Goal: Contribute content: Add original content to the website for others to see

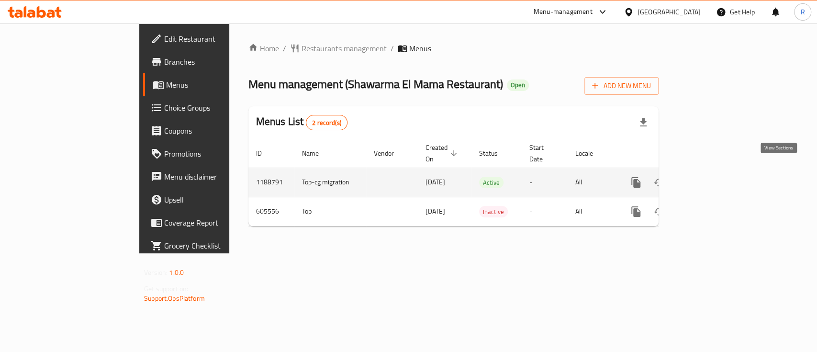
click at [710, 178] on icon "enhanced table" at bounding box center [705, 182] width 9 height 9
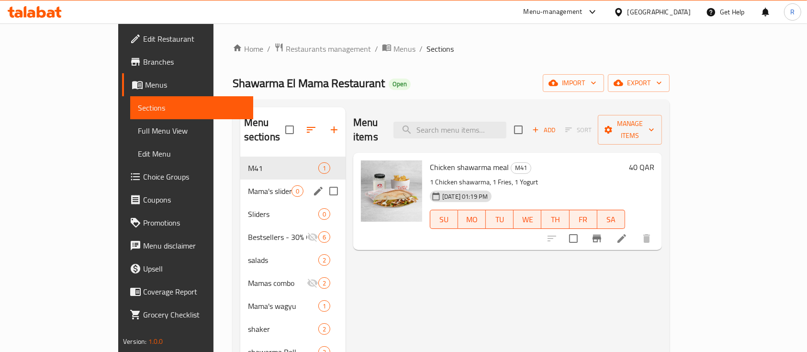
click at [240, 183] on div "Mama's sliders 0" at bounding box center [292, 191] width 105 height 23
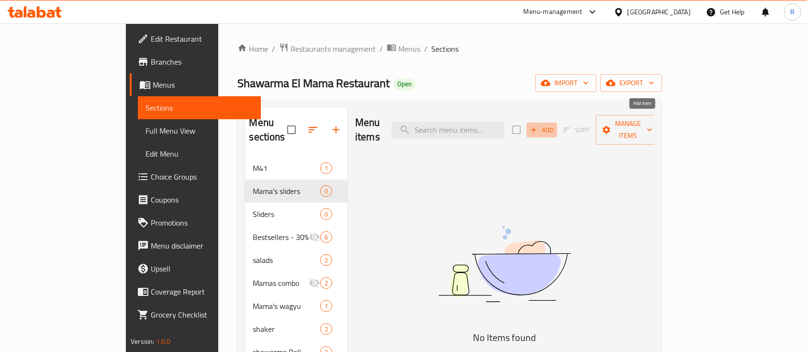
click at [555, 124] on span "Add" at bounding box center [542, 129] width 26 height 11
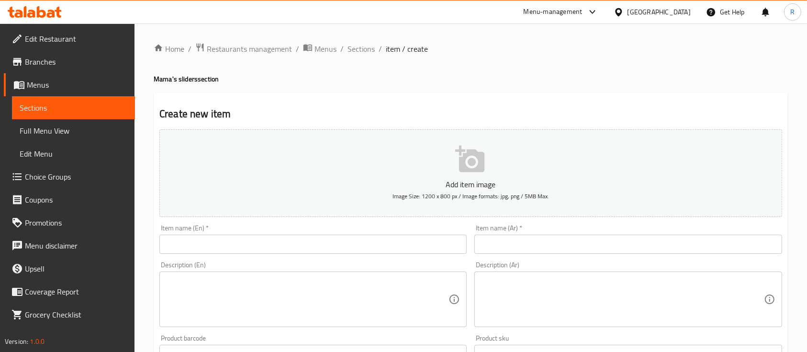
click at [215, 243] on input "text" at bounding box center [312, 244] width 307 height 19
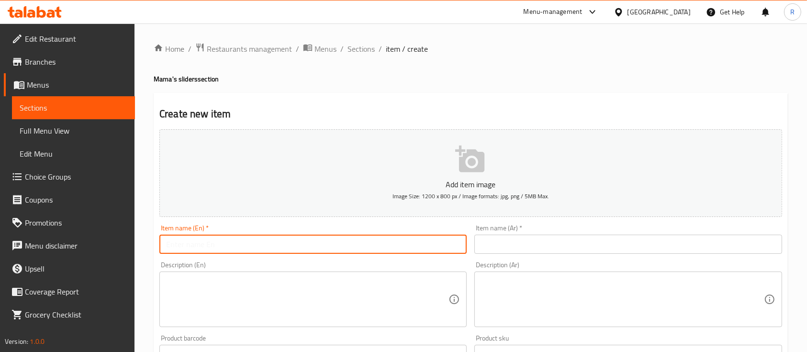
paste input "chicken shawarma wholewheat slider"
click at [170, 247] on input "chicken shawarma wholewheat slider" at bounding box center [312, 244] width 307 height 19
click at [196, 244] on input "Chicken shawarma wholewheat slider" at bounding box center [312, 244] width 307 height 19
click at [237, 243] on input "Chicken Shawarma wholewheat slider" at bounding box center [312, 244] width 307 height 19
click at [277, 246] on input "Chicken Shawarma Wholewheat slider" at bounding box center [312, 244] width 307 height 19
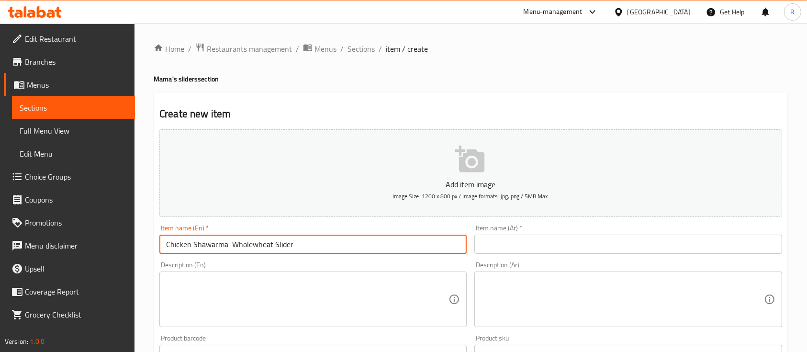
type input "Chicken Shawarma Wholewheat Slider"
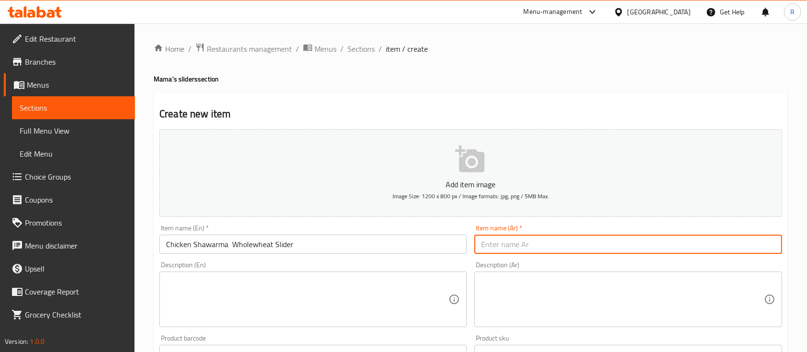
click at [503, 239] on input "text" at bounding box center [627, 244] width 307 height 19
paste input "سلايدرز شاورما دجاج بخبز القمح الكامل"
type input "سلايدرز شاورما دجاج بخبز القمح الكامل"
click at [535, 278] on textarea at bounding box center [622, 299] width 282 height 45
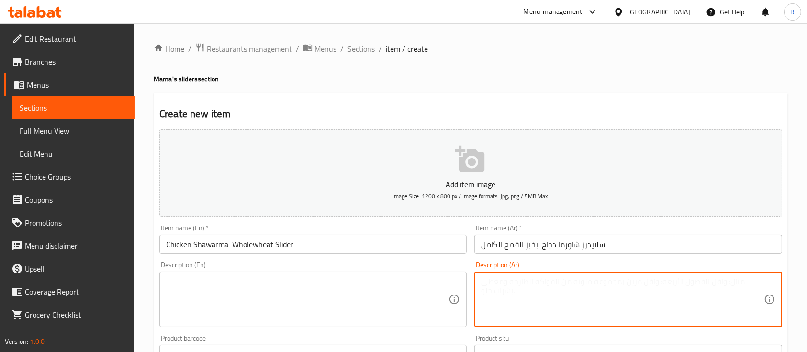
paste textarea "6سلايدرز شاورما دجاج بخبز القمح الكامل , بطاطا مقلية . ثوم"
type textarea "6سلايدرز شاورما دجاج بخبز القمح الكامل , بطاطا مقلية . ثوم"
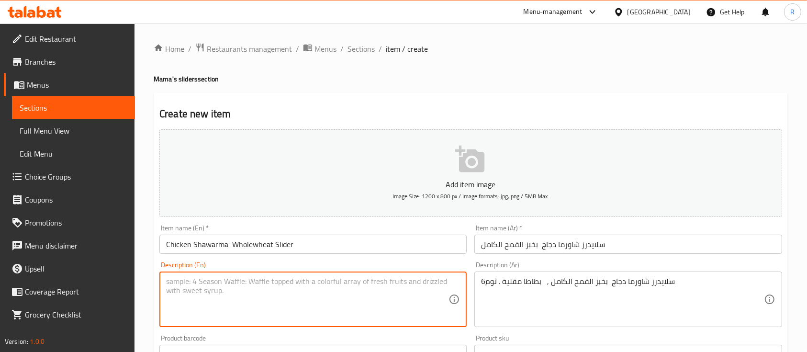
click at [314, 312] on textarea at bounding box center [307, 299] width 282 height 45
paste textarea "6 CHICKEN SHAWARMA WHOLEWHEAT SLIDERS WITH FRIES AND GARLIC SAUCE"
type textarea "6 CHICKEN SHAWARMA WHOLEWHEAT SLIDERS WITH FRIES AND GARLIC SAUCE"
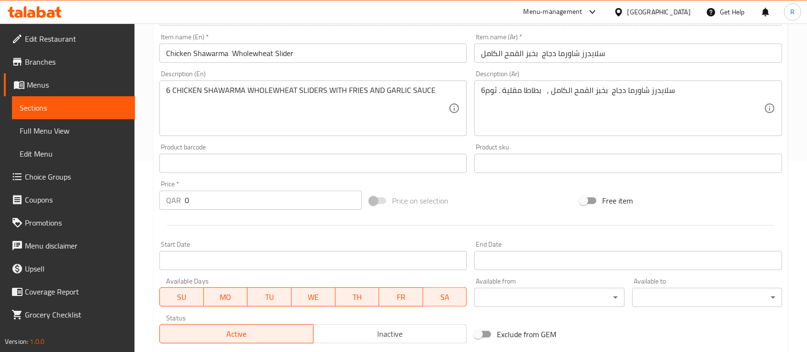
scroll to position [192, 0]
click at [208, 203] on input "0" at bounding box center [273, 198] width 177 height 19
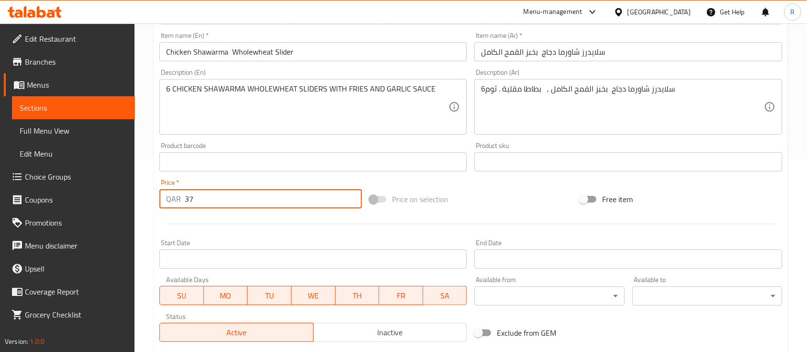
scroll to position [325, 0]
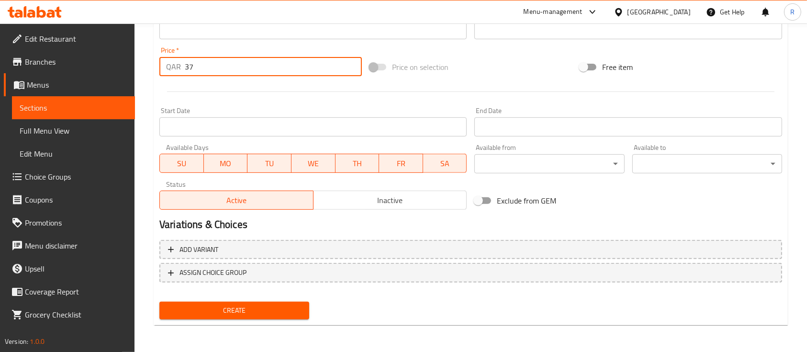
type input "37"
click at [229, 310] on span "Create" at bounding box center [234, 311] width 135 height 12
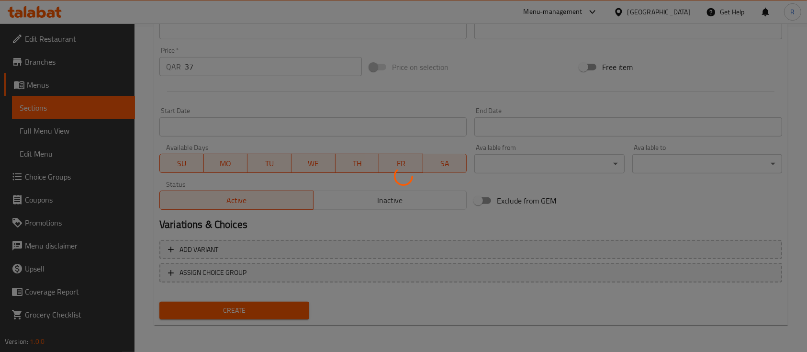
type input "0"
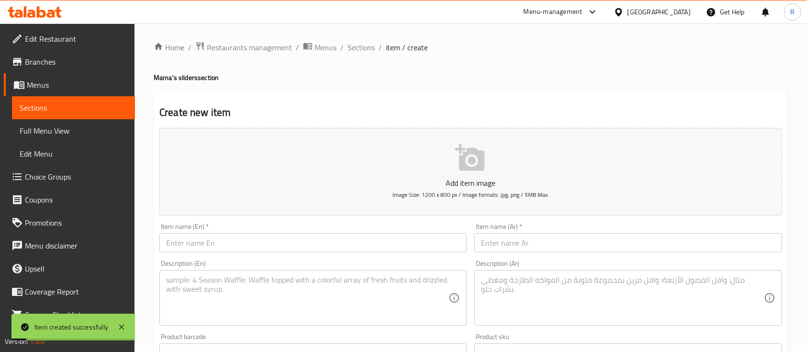
scroll to position [0, 0]
click at [365, 48] on span "Sections" at bounding box center [361, 48] width 27 height 11
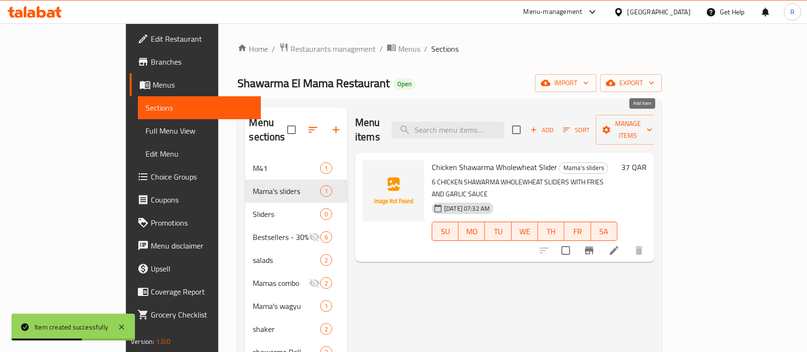
click at [538, 125] on icon "button" at bounding box center [534, 129] width 9 height 9
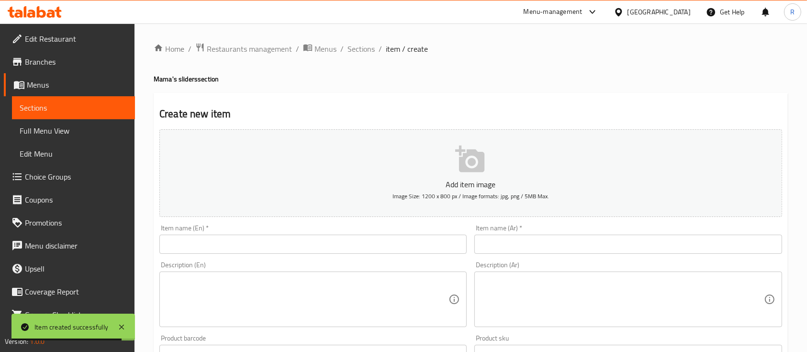
click at [217, 244] on input "text" at bounding box center [312, 244] width 307 height 19
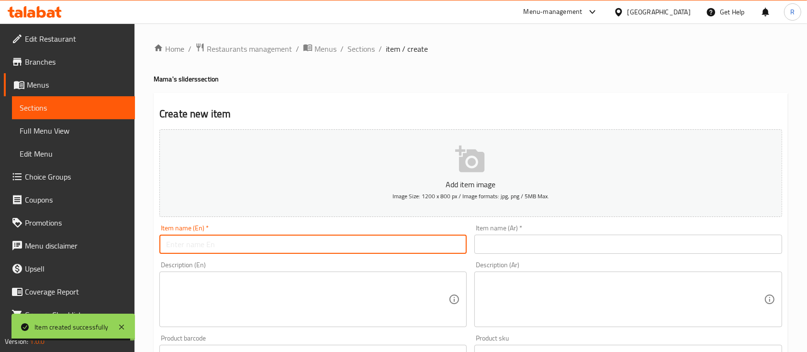
paste input "beef shawarma wholewheat slider"
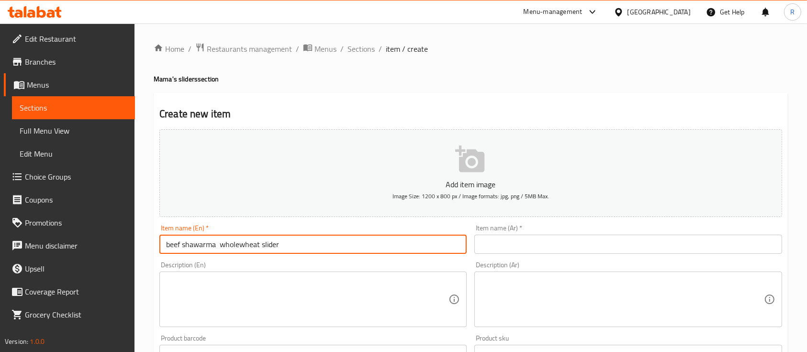
click at [168, 243] on input "beef shawarma wholewheat slider" at bounding box center [312, 244] width 307 height 19
click at [169, 245] on input "beef shawarma wholewheat slider" at bounding box center [312, 244] width 307 height 19
click at [186, 246] on input "Beef shawarma wholewheat slider" at bounding box center [312, 244] width 307 height 19
click at [225, 243] on input "Beef Shawarma wholewheat slider" at bounding box center [312, 244] width 307 height 19
click at [267, 245] on input "Beef Shawarma Wholewheat slider" at bounding box center [312, 244] width 307 height 19
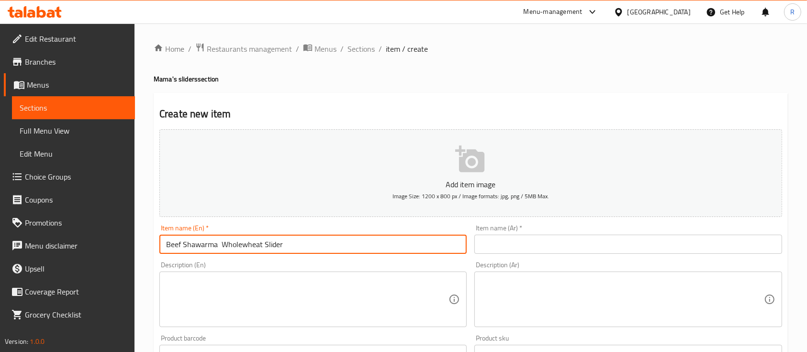
type input "Beef Shawarma Wholewheat Slider"
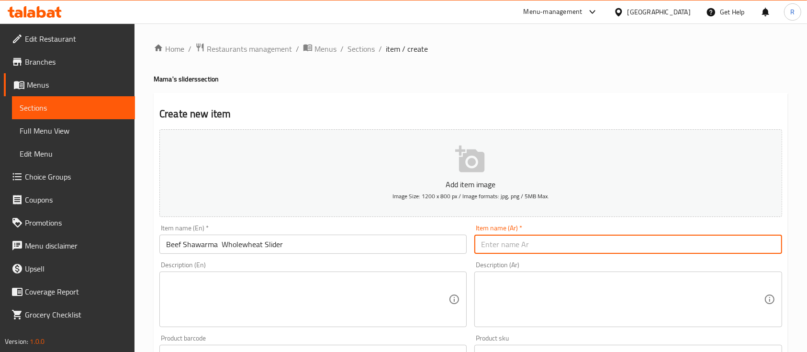
click at [505, 251] on input "text" at bounding box center [627, 244] width 307 height 19
paste input "سلايدرز شاورما لحم بخبز القمح الكامل"
type input "سلايدرز شاورما لحم بخبز القمح الكامل"
click at [352, 289] on textarea at bounding box center [307, 299] width 282 height 45
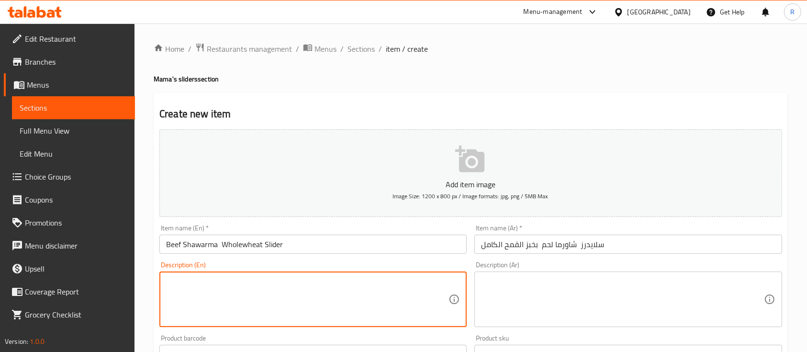
paste textarea "6سلايدرز شاورما لحم بخبز القمح الكامل , بطاطا مقلية . صلصة الطحينة"
type textarea "6سلايدرز شاورما لحم بخبز القمح الكامل , بطاطا مقلية . صلصة الطحينة"
click at [571, 284] on textarea at bounding box center [622, 299] width 282 height 45
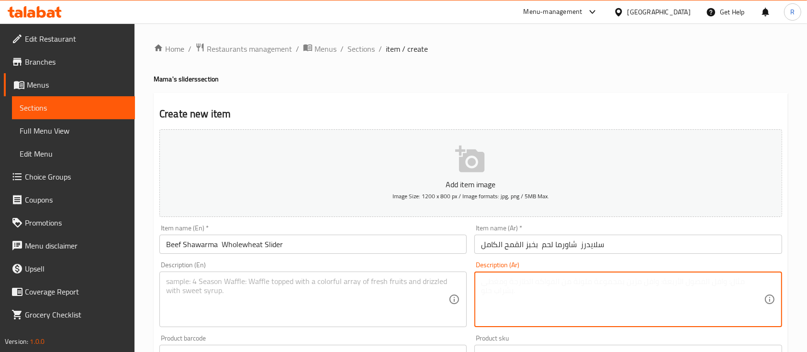
paste textarea "6سلايدرز شاورما لحم بخبز القمح الكامل , بطاطا مقلية . صلصة الطحينة"
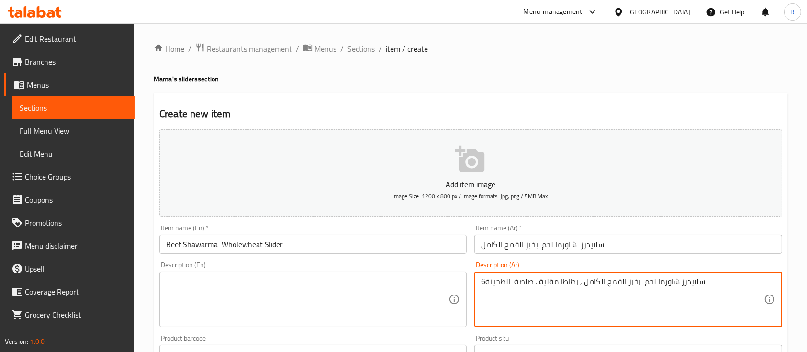
type textarea "6سلايدرز شاورما لحم بخبز القمح الكامل , بطاطا مقلية . صلصة الطحينة"
click at [372, 293] on textarea at bounding box center [307, 299] width 282 height 45
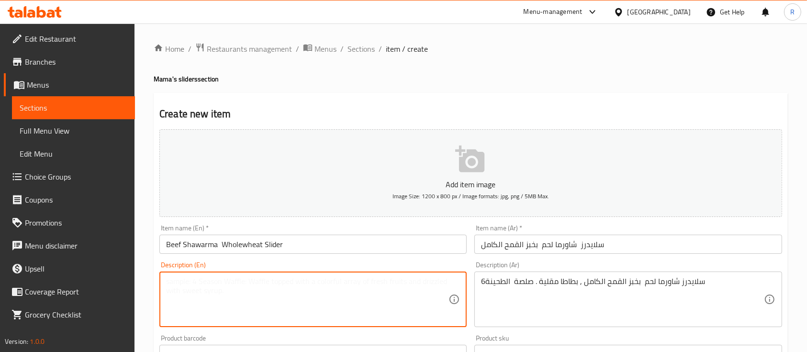
paste textarea "6 BEEF SHAWARMA WHOLEWHEAT SLIDERS WITH FRIES AND TAHINA SAUCE"
type textarea "6 BEEF SHAWARMA WHOLEWHEAT SLIDERS WITH FRIES AND TAHINA SAUCE"
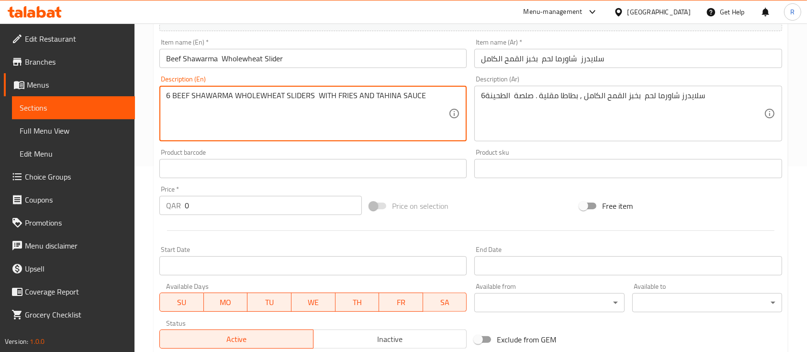
scroll to position [247, 0]
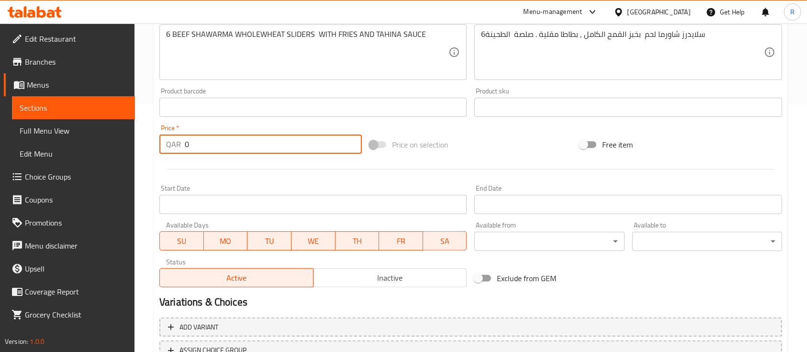
click at [215, 149] on input "0" at bounding box center [273, 144] width 177 height 19
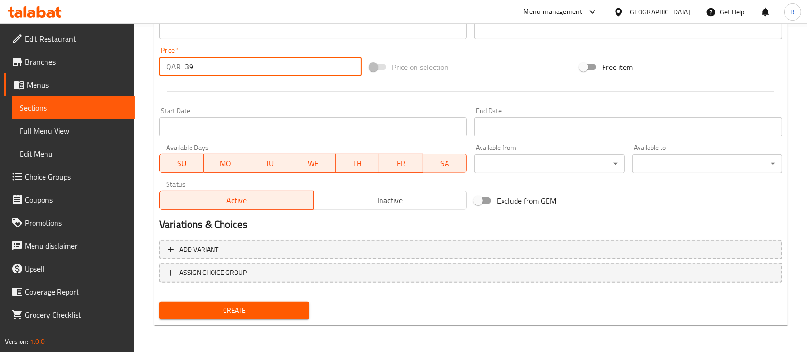
type input "39"
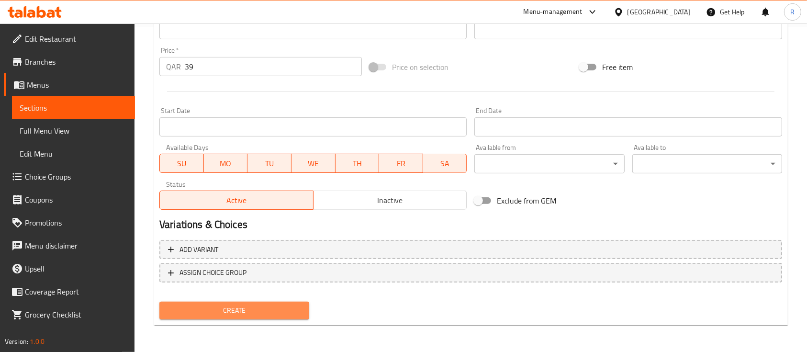
click at [218, 315] on span "Create" at bounding box center [234, 311] width 135 height 12
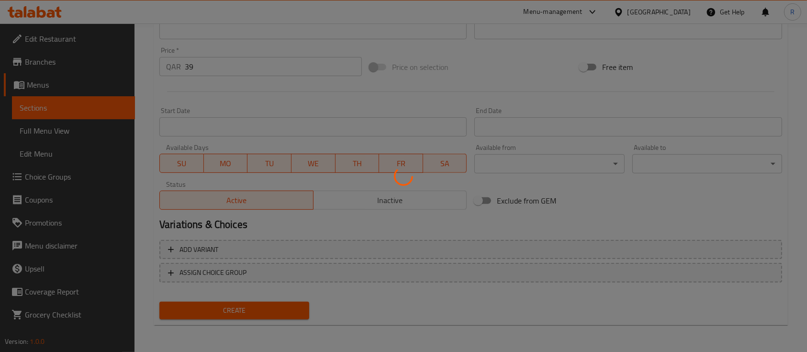
type input "0"
